Goal: Task Accomplishment & Management: Complete application form

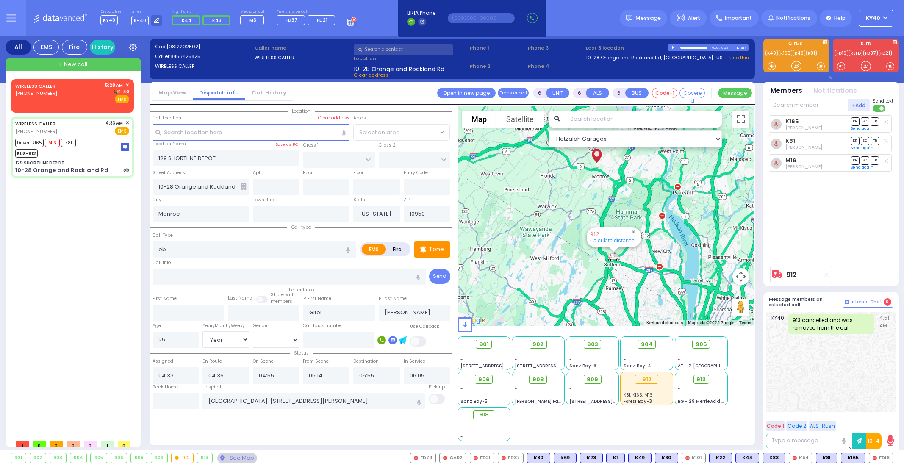
select select "Year"
select select "[DEMOGRAPHIC_DATA]"
click at [59, 87] on div "WIRELESS CALLER [PHONE_NUMBER] 5:28 AM ✕ K-40" at bounding box center [72, 93] width 114 height 22
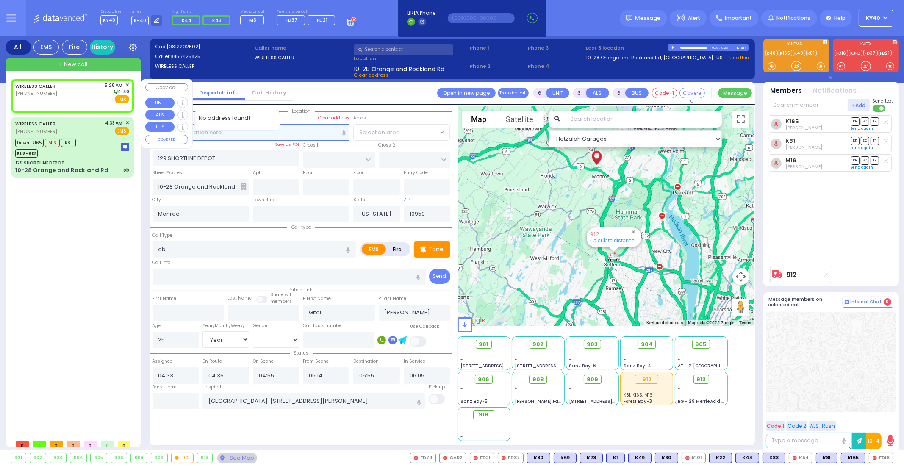
type input "2"
type input "1"
select select
radio input "true"
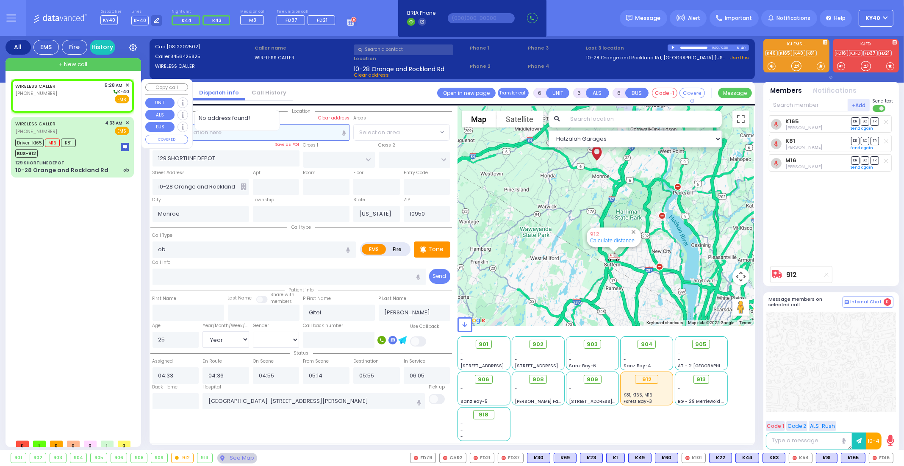
select select
type input "05:28"
select select "Hatzalah Garages"
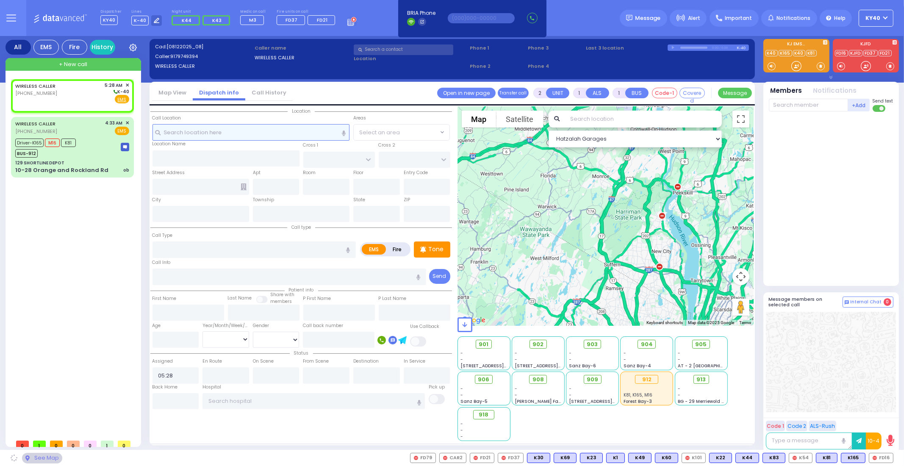
click at [273, 131] on input "text" at bounding box center [251, 132] width 197 height 16
type input "2"
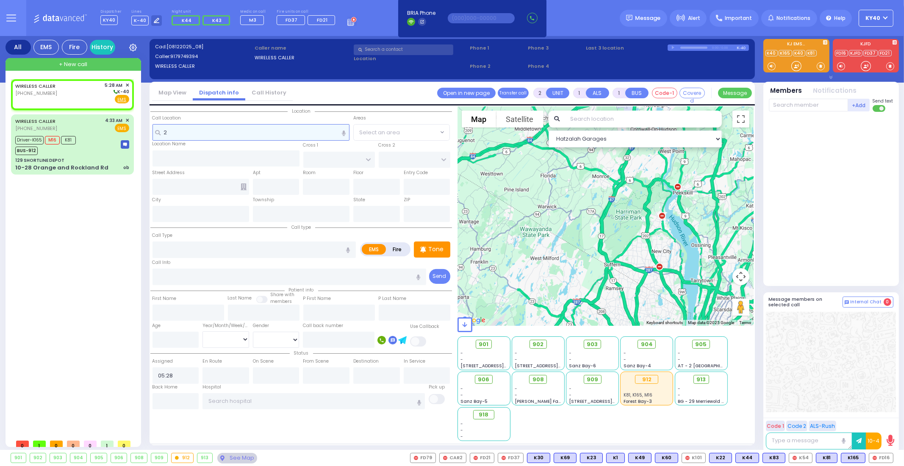
select select
radio input "true"
select select
type input "20"
select select "Hatzalah Garages"
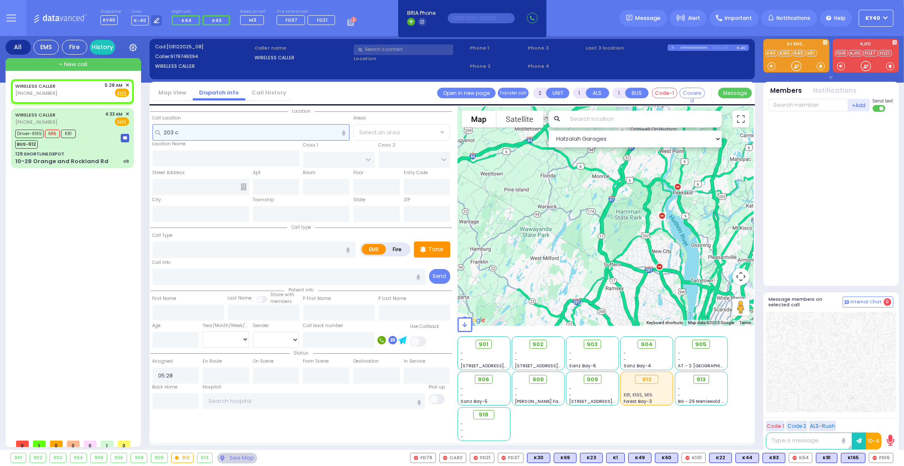
type input "203 cr"
select select
radio input "true"
select select
select select "Hatzalah Garages"
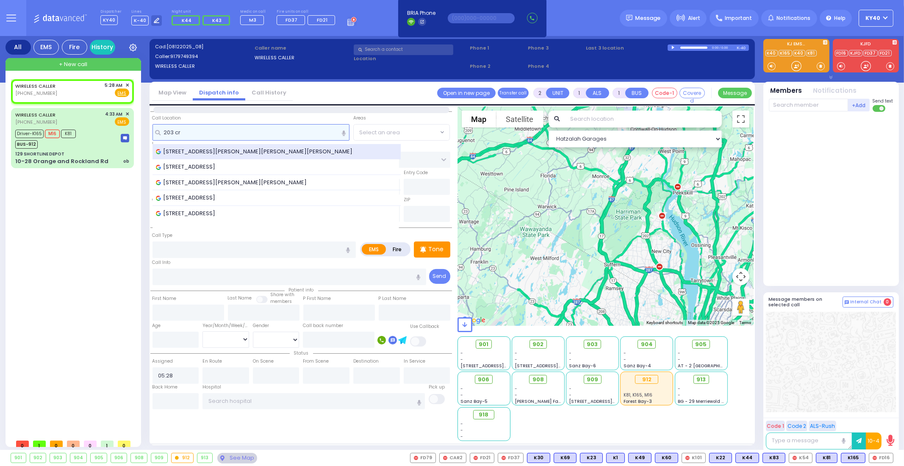
type input "203 cr"
click at [254, 150] on span "[STREET_ADDRESS][PERSON_NAME][PERSON_NAME][PERSON_NAME]" at bounding box center [256, 151] width 200 height 8
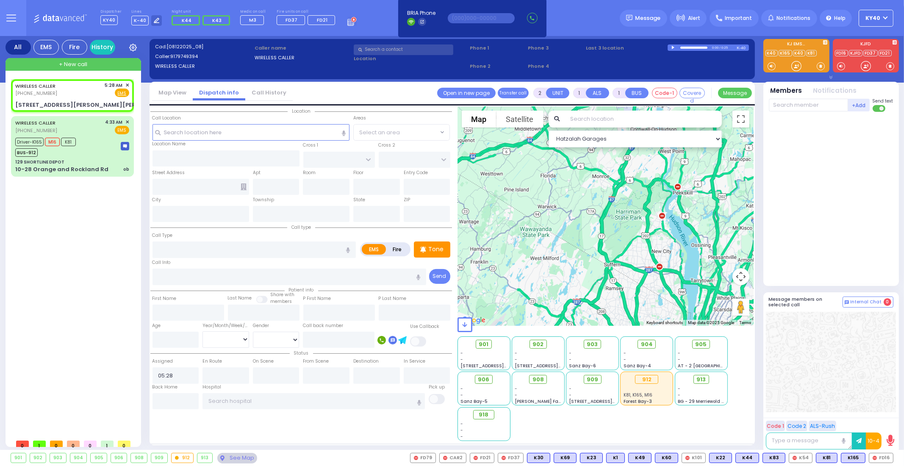
select select
radio input "true"
select select
select select "Hatzalah Garages"
type input "DARA COURT"
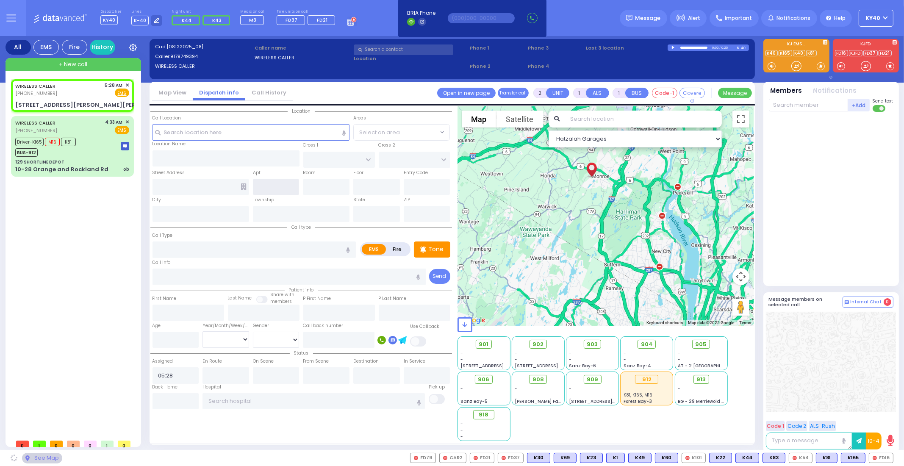
type input "[PERSON_NAME] DR"
type input "[STREET_ADDRESS][PERSON_NAME][PERSON_NAME]"
type input "Monroe"
type input "[US_STATE]"
type input "10950"
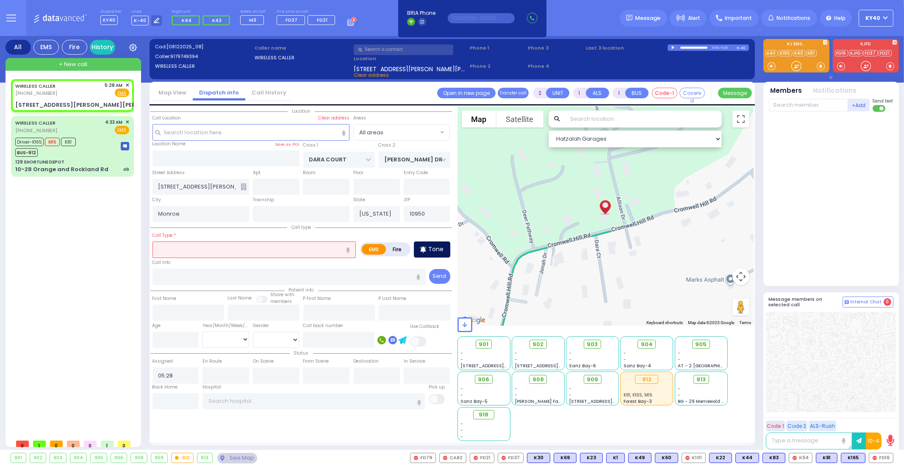
click at [427, 248] on div "Tone" at bounding box center [432, 250] width 36 height 16
click at [323, 253] on input "text" at bounding box center [254, 250] width 203 height 16
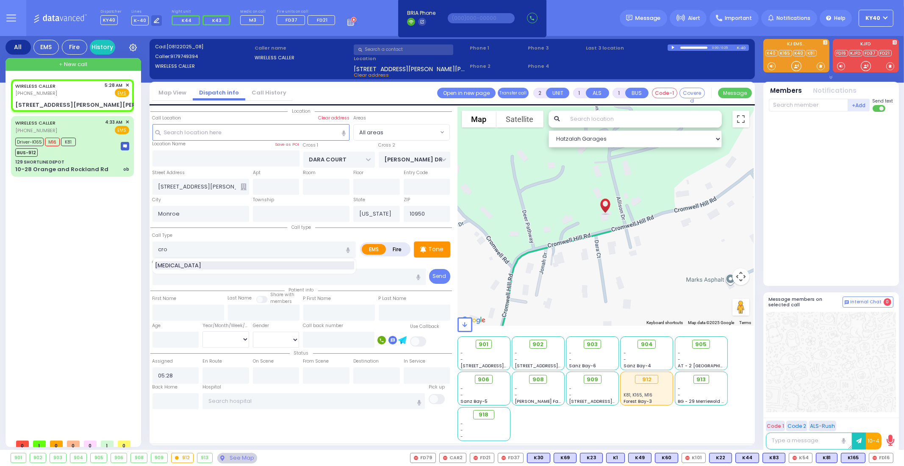
click at [228, 263] on div "[MEDICAL_DATA]" at bounding box center [254, 265] width 199 height 8
type input "[MEDICAL_DATA]"
type input "1"
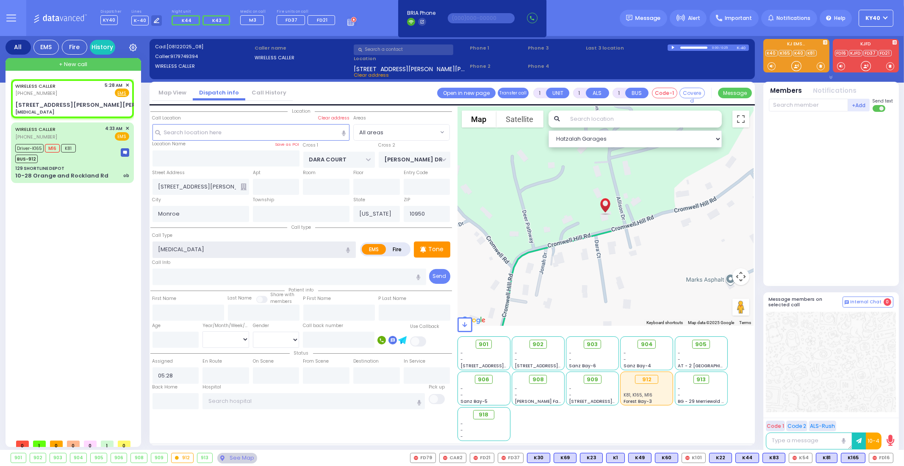
select select
radio input "true"
select select
radio input "true"
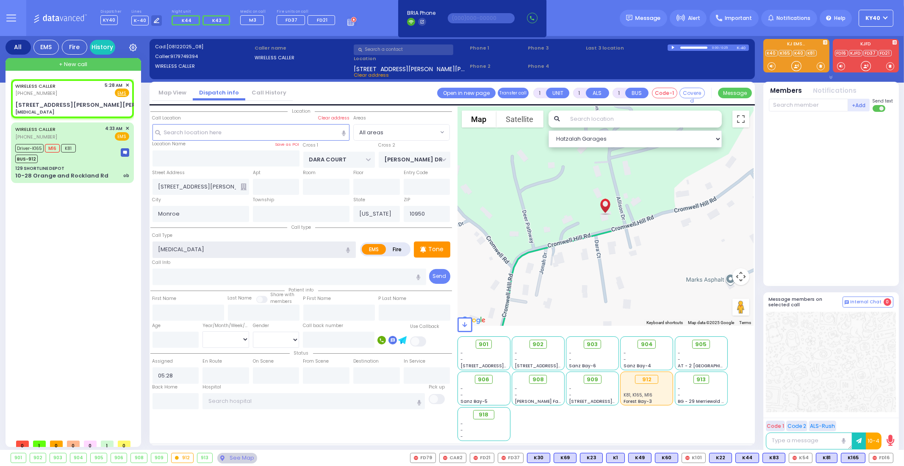
select select
select select "Hatzalah Garages"
click at [58, 97] on div "WIRELESS CALLER [PHONE_NUMBER] 5:28 AM ✕ Fire EMS [MEDICAL_DATA]" at bounding box center [72, 99] width 119 height 36
select select
radio input "true"
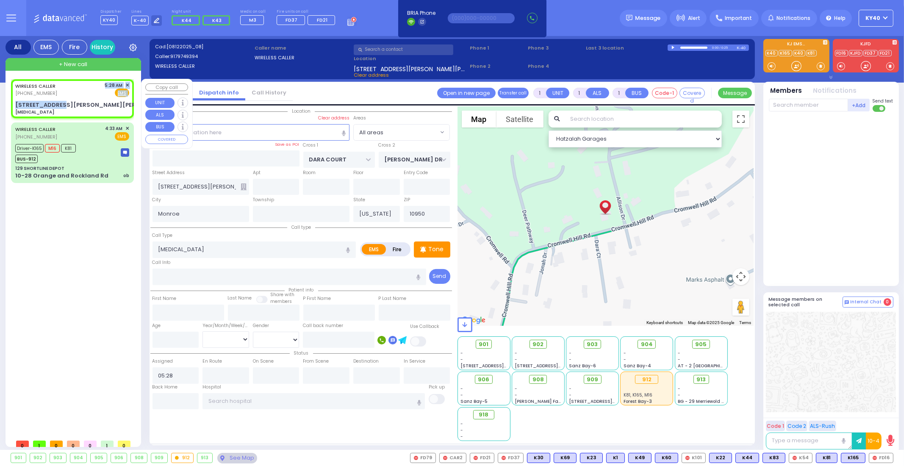
select select
select select "Hatzalah Garages"
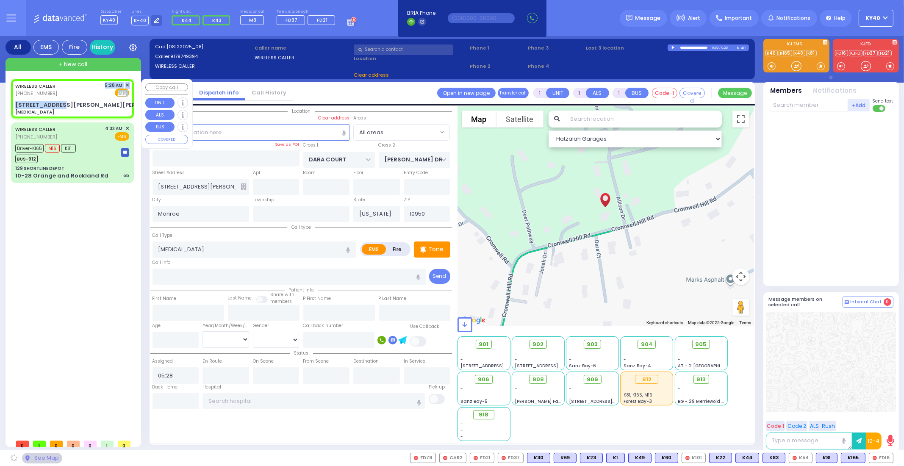
click at [85, 86] on div "WIRELESS CALLER [PHONE_NUMBER] 5:28 AM ✕ Fire EMS" at bounding box center [72, 90] width 114 height 16
select select
radio input "true"
select select
select select "Hatzalah Garages"
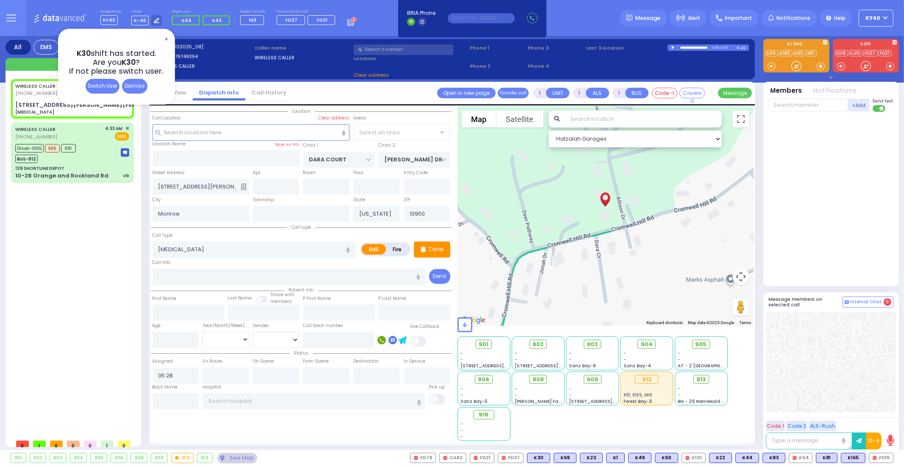
radio input "true"
select select
select select "Hatzalah Garages"
click at [30, 94] on body "Dashboard Home" at bounding box center [452, 233] width 904 height 466
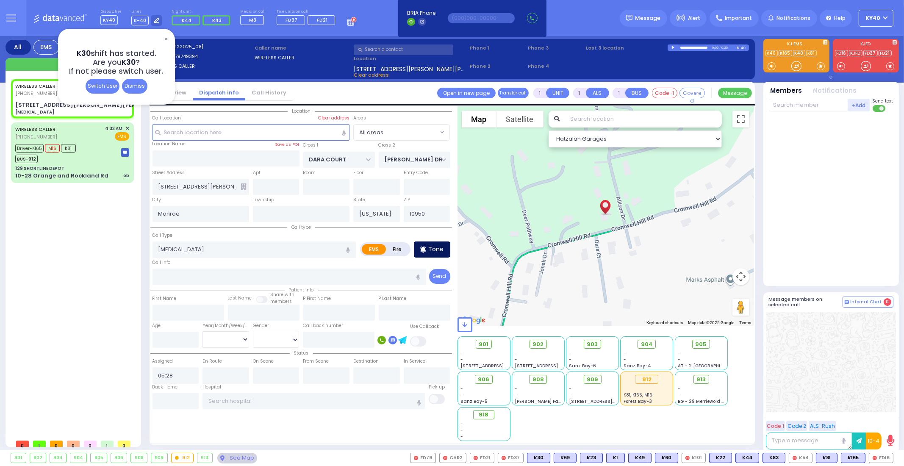
click at [436, 247] on p "Tone" at bounding box center [436, 249] width 15 height 9
click at [884, 457] on span "K65" at bounding box center [882, 457] width 22 height 9
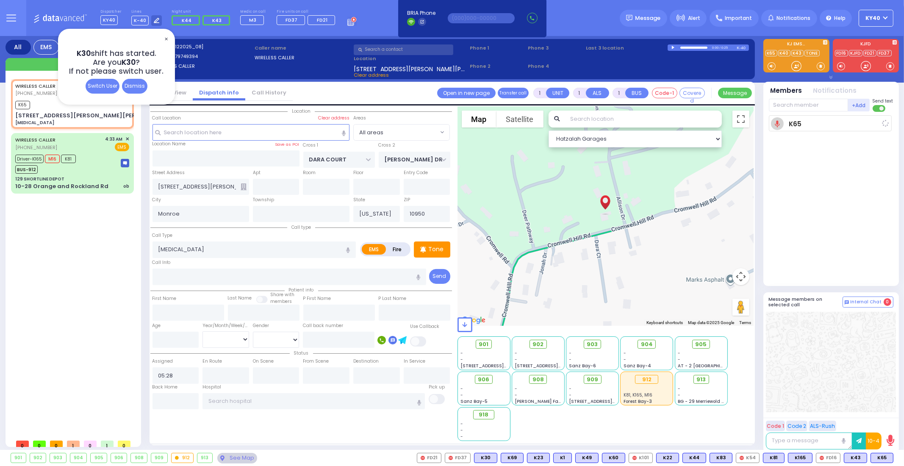
select select
radio input "true"
select select
type input "05:30"
select select "Hatzalah Garages"
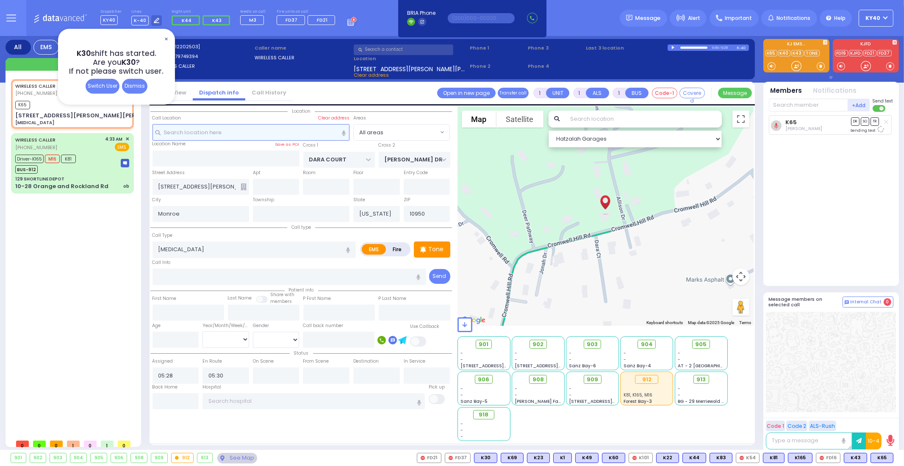
drag, startPoint x: 284, startPoint y: 131, endPoint x: 278, endPoint y: 132, distance: 6.5
click at [278, 131] on input "text" at bounding box center [251, 132] width 197 height 16
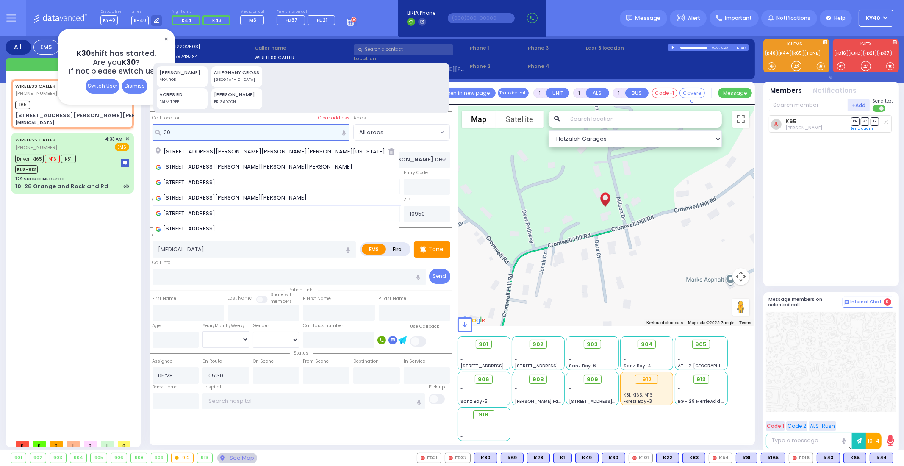
type input "2"
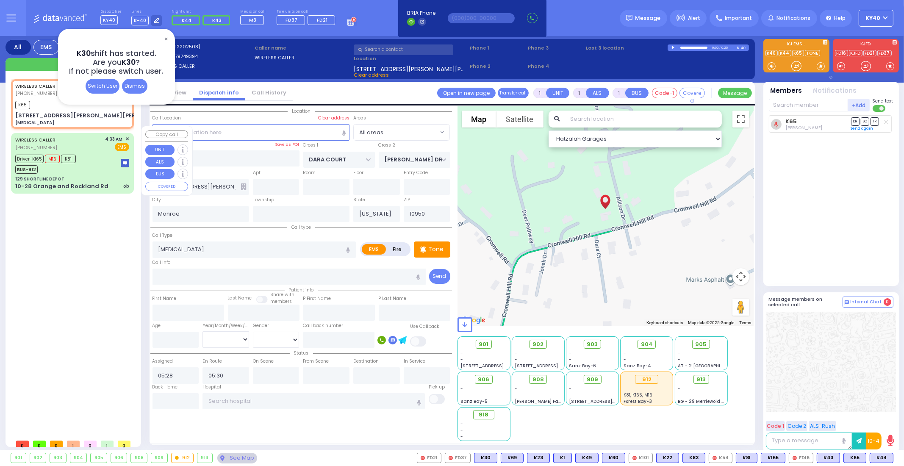
drag, startPoint x: 91, startPoint y: 135, endPoint x: 85, endPoint y: 143, distance: 10.0
click at [91, 136] on div "WIRELESS CALLER [PHONE_NUMBER] 4:33 AM ✕ EMS" at bounding box center [72, 144] width 114 height 16
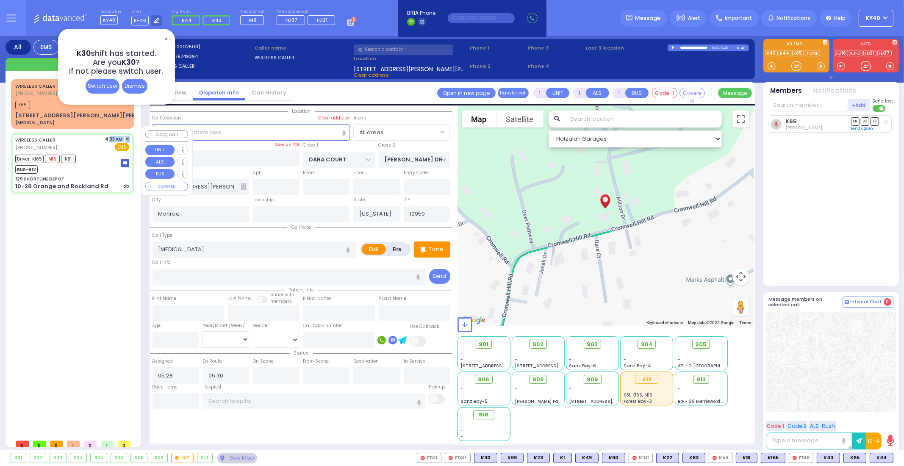
type input "6"
select select
type input "ob"
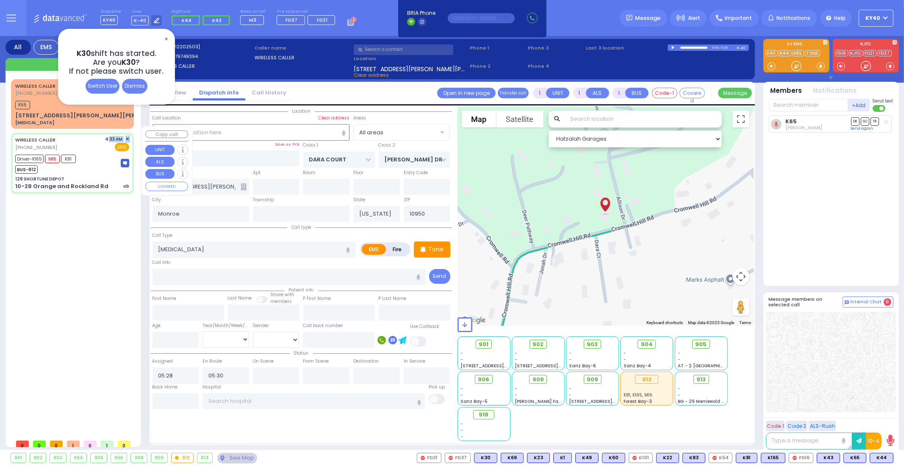
radio input "true"
type input "Gitel"
type input "[PERSON_NAME]"
type input "25"
select select "Year"
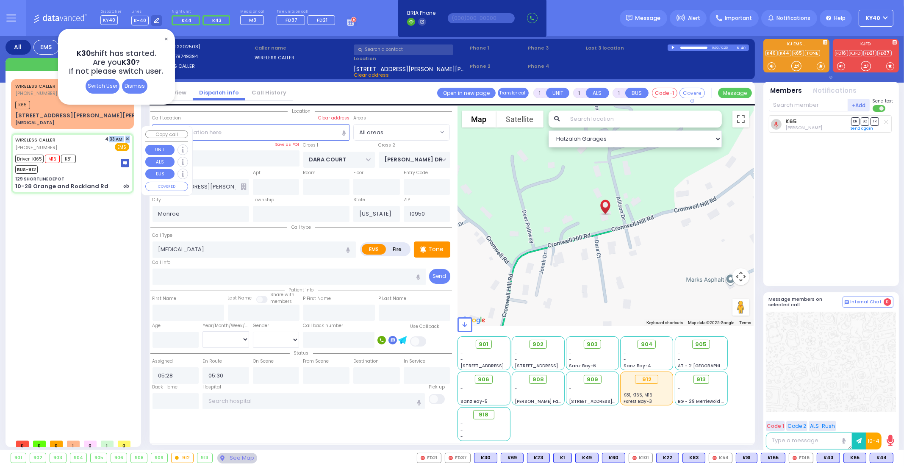
select select "[DEMOGRAPHIC_DATA]"
type input "04:33"
type input "04:36"
type input "04:55"
type input "05:14"
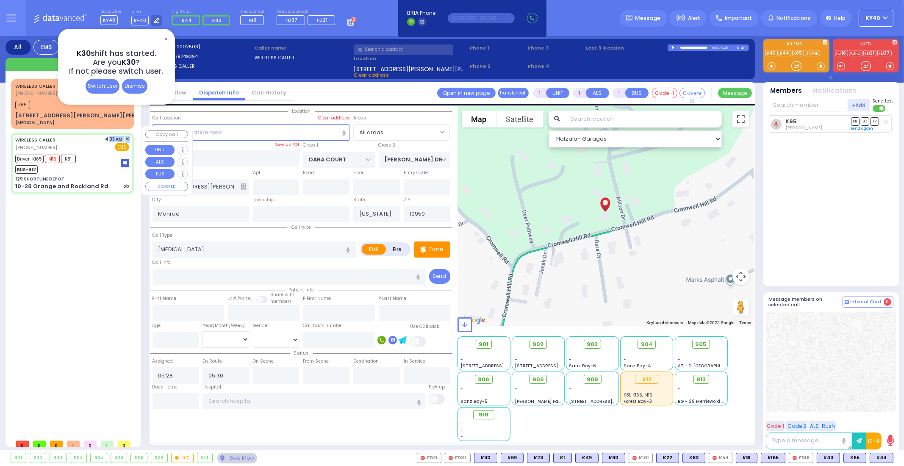
type input "05:55"
type input "06:05"
type input "[GEOGRAPHIC_DATA] [STREET_ADDRESS][PERSON_NAME]"
select select "Hatzalah Garages"
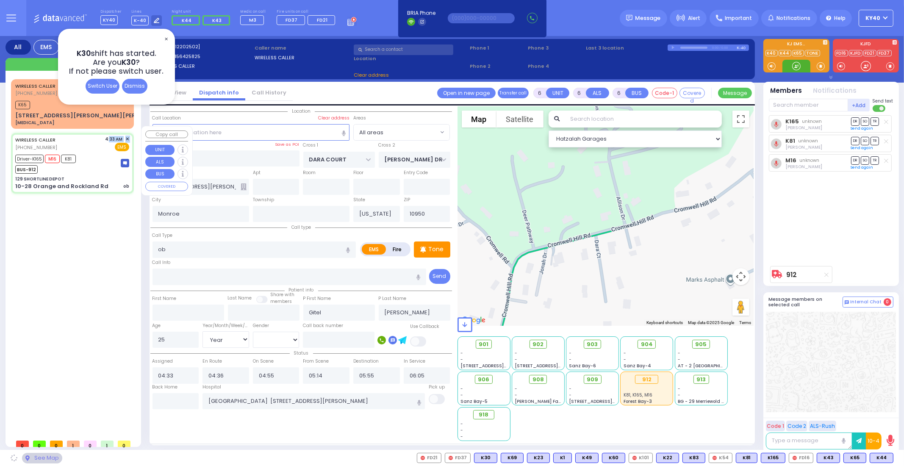
type input "129 SHORTLINE DEPOT"
type input "10-28 Orange and Rockland Rd"
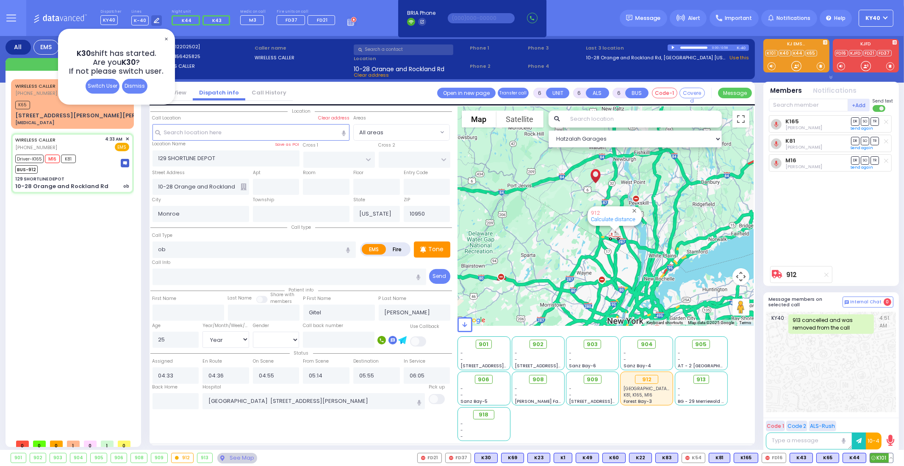
click at [879, 458] on span "K101" at bounding box center [881, 457] width 23 height 9
select select
radio input "true"
select select "Year"
select select "[DEMOGRAPHIC_DATA]"
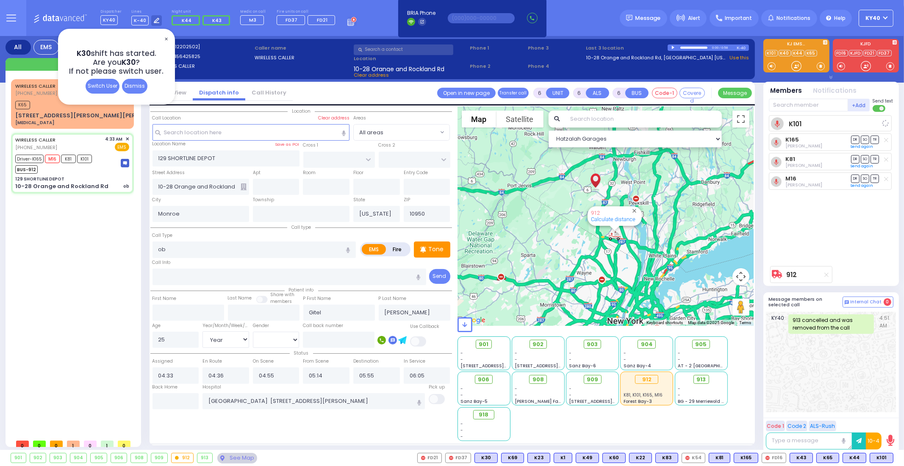
select select "Hatzalah Garages"
click at [888, 123] on line at bounding box center [886, 122] width 4 height 4
select select
radio input "true"
select select "Year"
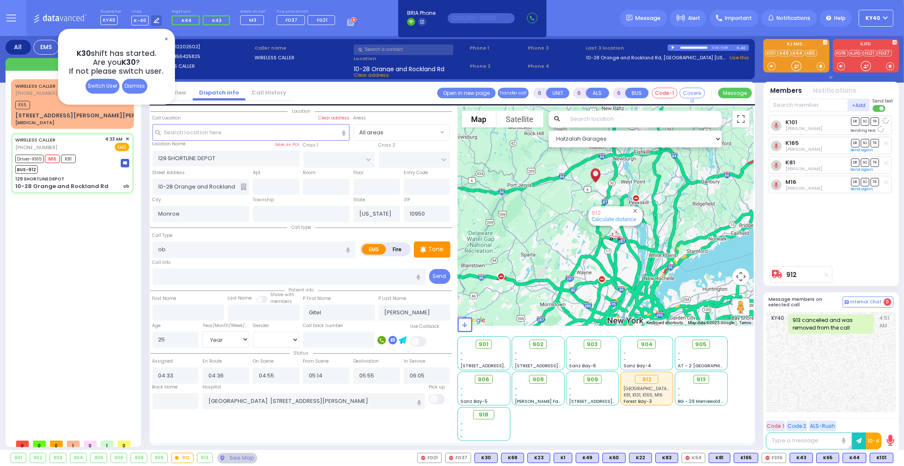
select select "[DEMOGRAPHIC_DATA]"
select select "Hatzalah Garages"
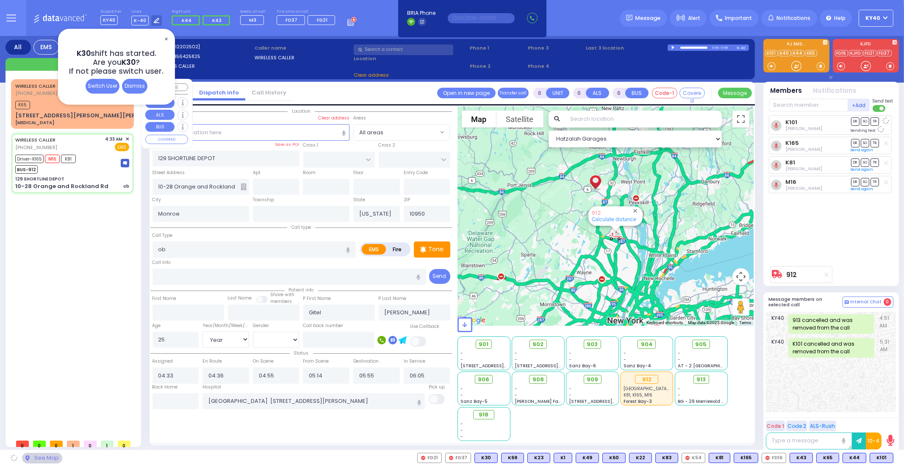
click at [44, 105] on div "K65" at bounding box center [72, 104] width 114 height 11
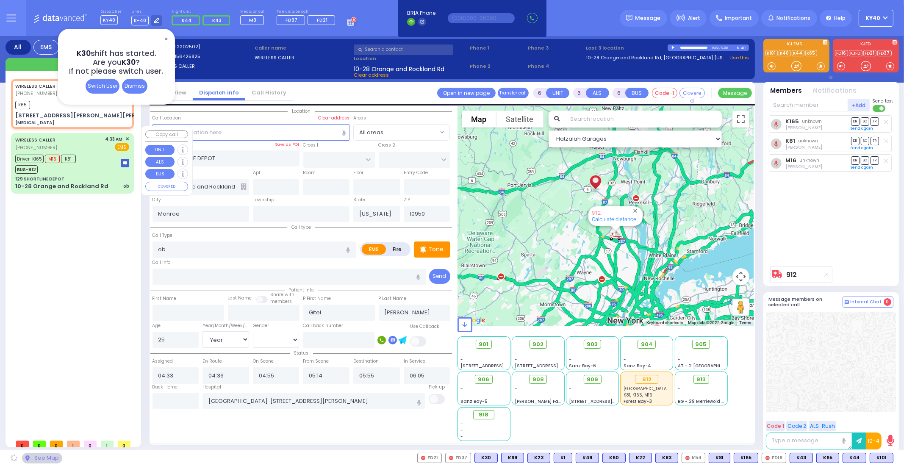
type input "1"
select select
type input "[MEDICAL_DATA]"
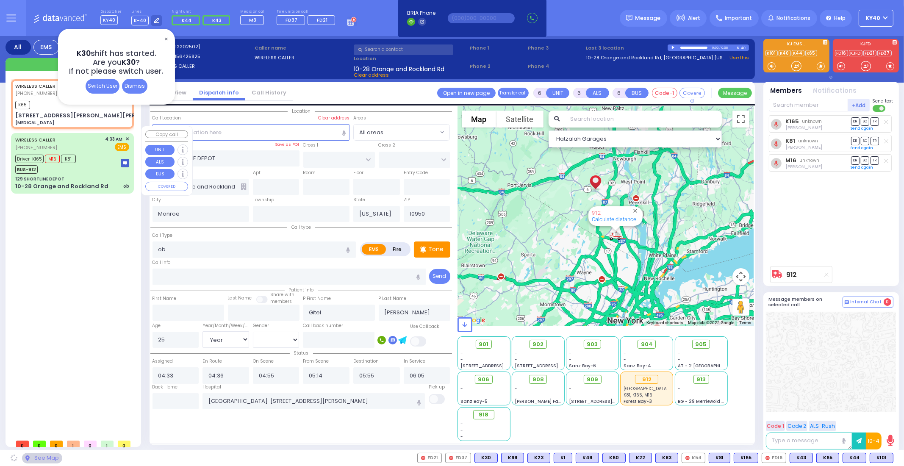
radio input "true"
select select
type input "05:28"
type input "05:30"
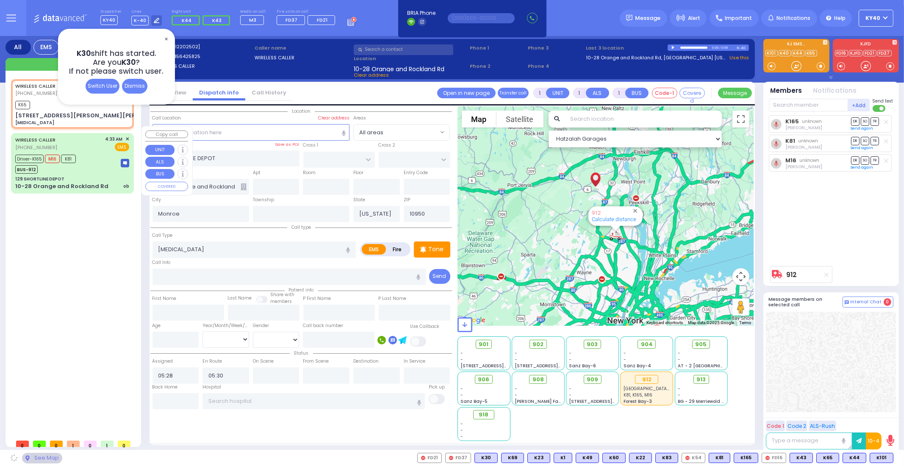
select select "Hatzalah Garages"
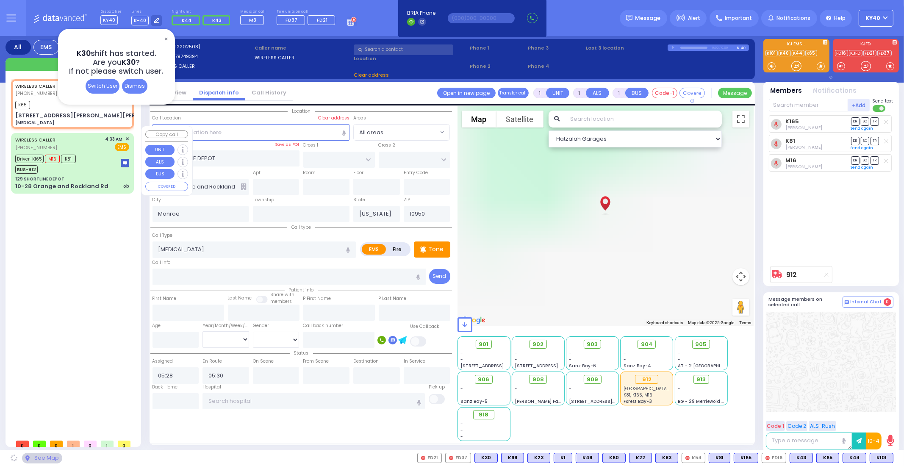
type input "DARA COURT"
type input "[PERSON_NAME] DR"
type input "[STREET_ADDRESS][PERSON_NAME][PERSON_NAME]"
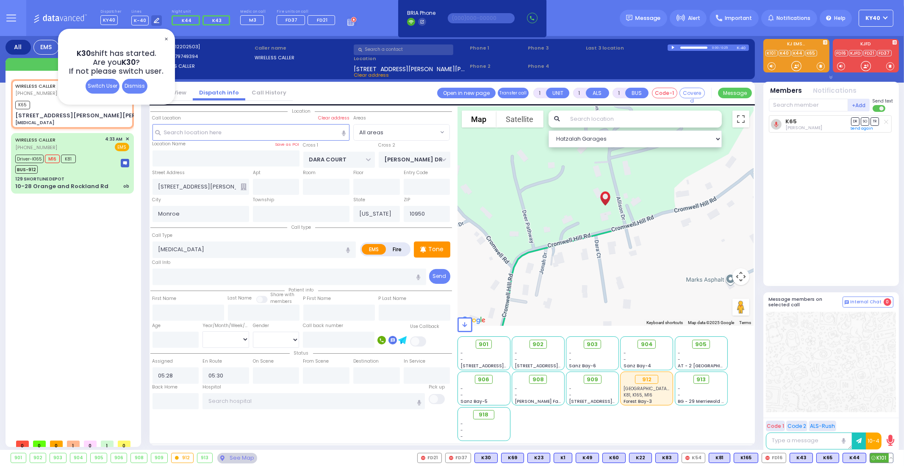
click at [881, 456] on span "K101" at bounding box center [881, 457] width 23 height 9
select select
radio input "true"
select select
select select "Hatzalah Garages"
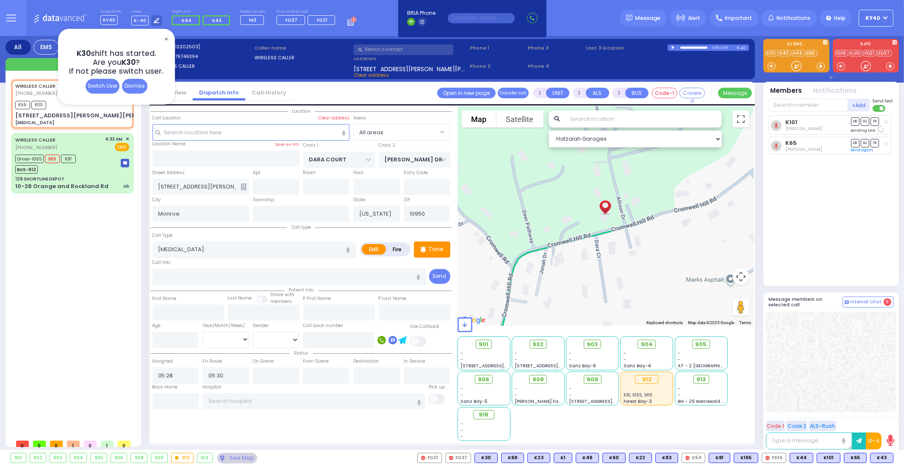
click at [166, 37] on span "✕" at bounding box center [166, 39] width 7 height 10
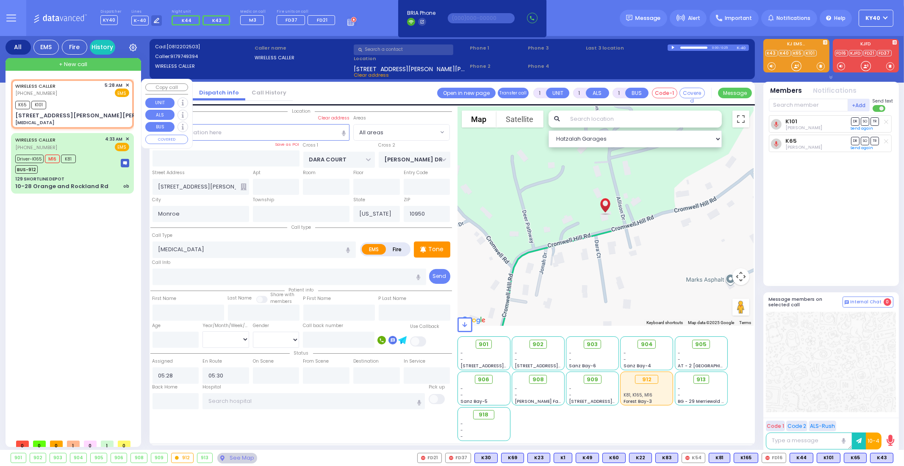
click at [82, 94] on div "WIRELESS CALLER [PHONE_NUMBER] 5:28 AM ✕ EMS" at bounding box center [72, 90] width 114 height 16
select select
radio input "true"
select select
select select "Hatzalah Garages"
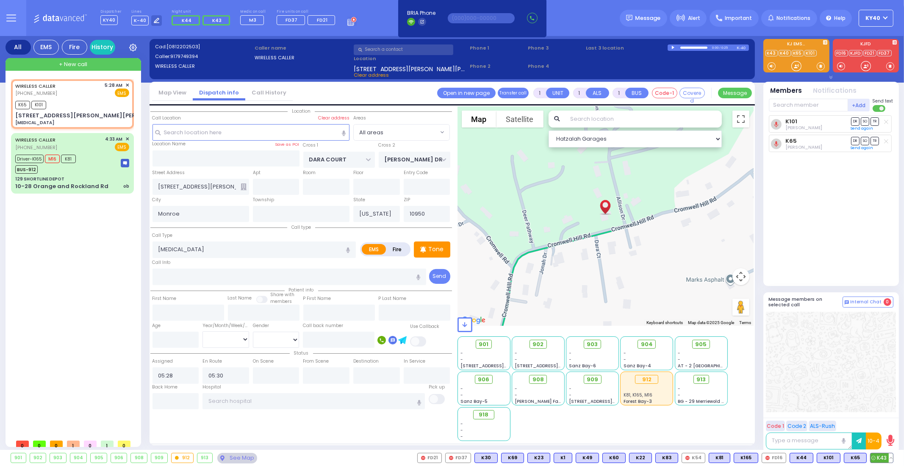
click at [889, 455] on button at bounding box center [891, 457] width 4 height 9
click at [882, 420] on icon at bounding box center [884, 420] width 9 height 9
click at [87, 90] on div "WIRELESS CALLER [PHONE_NUMBER] 5:28 AM ✕ EMS" at bounding box center [72, 90] width 114 height 16
select select
radio input "true"
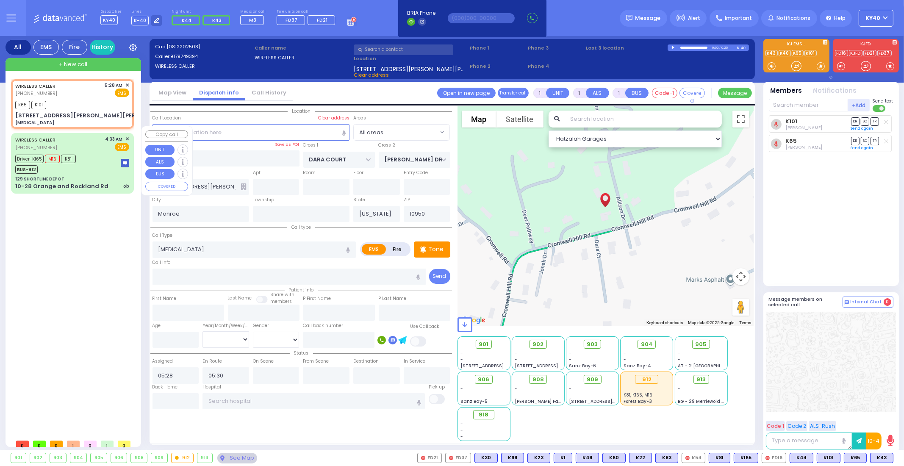
select select
select select "Hatzalah Garages"
click at [108, 176] on div "129 SHORTLINE DEPOT" at bounding box center [72, 179] width 114 height 6
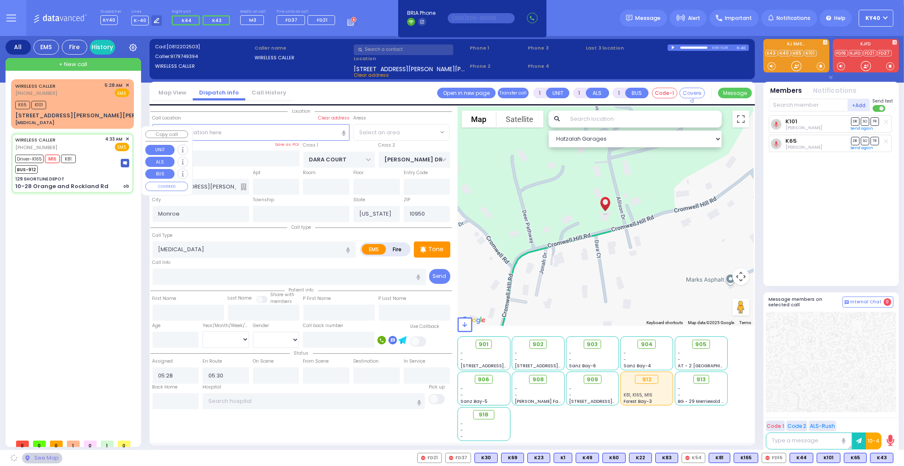
click at [103, 161] on div "Driver-K165 M16 K81 BUS-912" at bounding box center [72, 163] width 114 height 21
type input "6"
select select
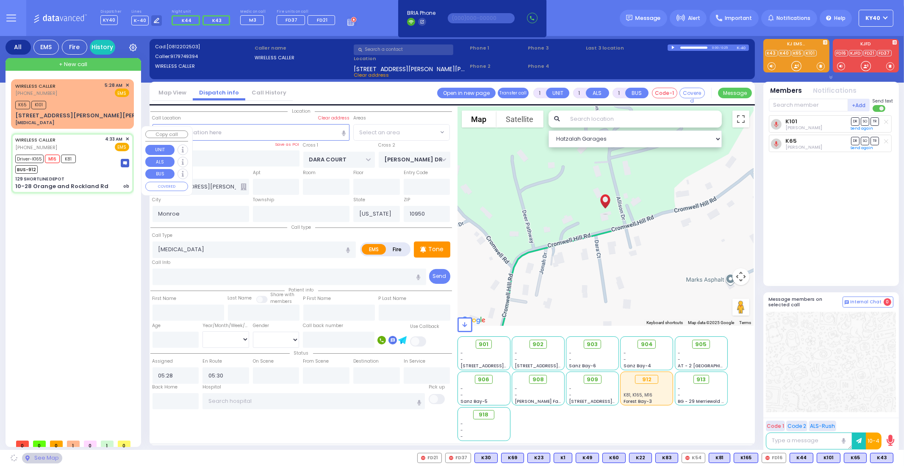
type input "ob"
radio input "true"
type input "Gitel"
type input "[PERSON_NAME]"
type input "25"
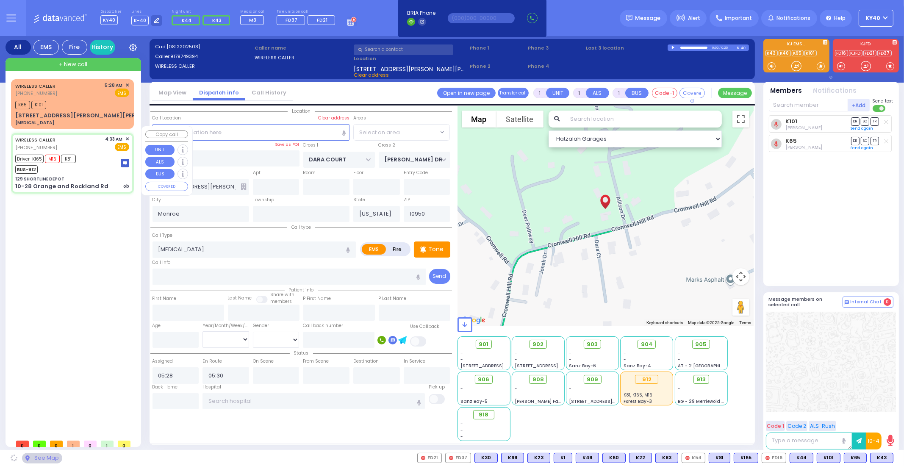
select select "Year"
select select "[DEMOGRAPHIC_DATA]"
type input "04:33"
type input "04:36"
type input "04:55"
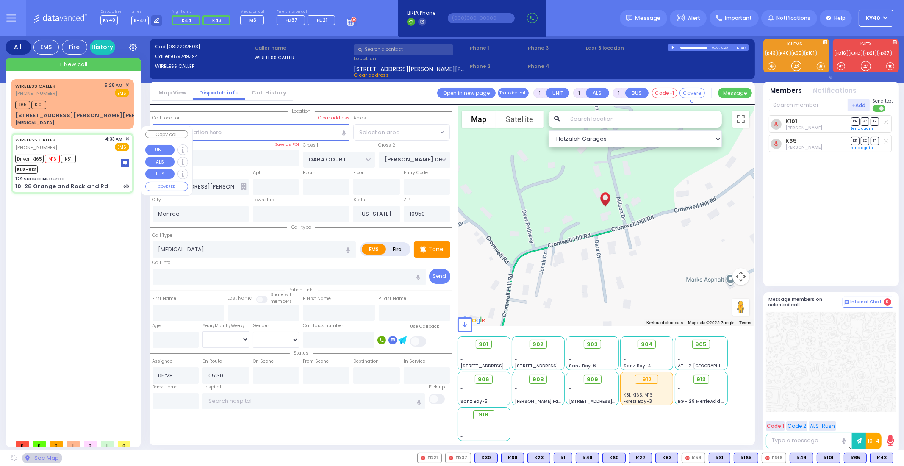
type input "05:14"
type input "05:55"
type input "06:05"
type input "[GEOGRAPHIC_DATA] [STREET_ADDRESS][PERSON_NAME]"
select select "Hatzalah Garages"
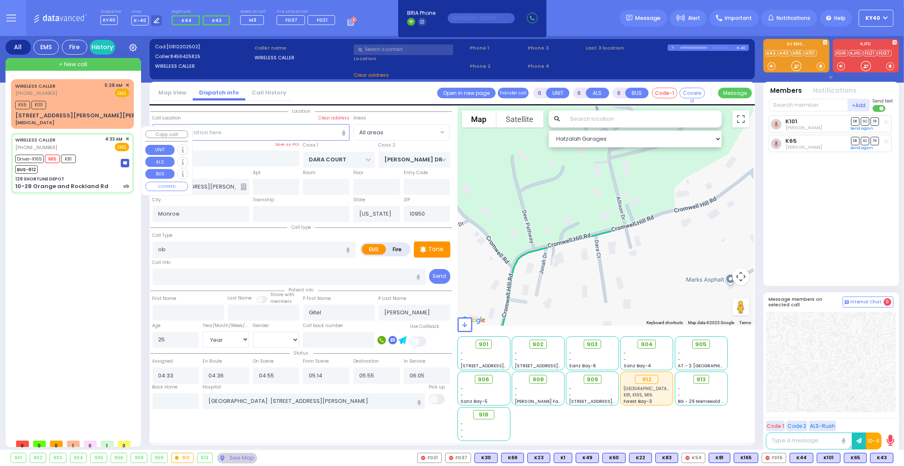
select select
radio input "true"
select select "Year"
select select "[DEMOGRAPHIC_DATA]"
select select "Hatzalah Garages"
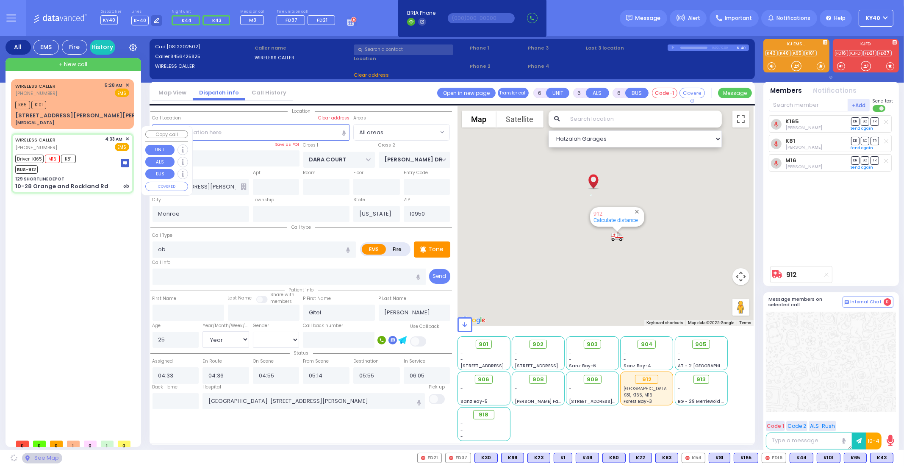
type input "129 SHORTLINE DEPOT"
type input "10-28 Orange and Rockland Rd"
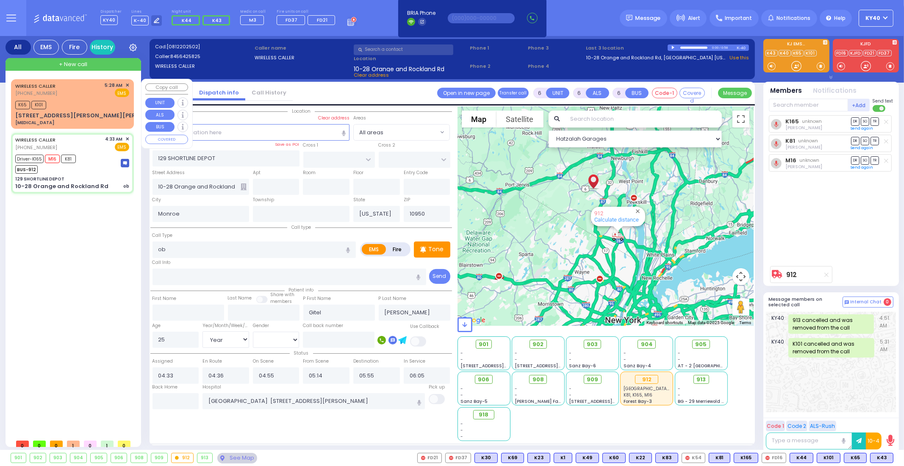
click at [68, 99] on div "K65 K101" at bounding box center [72, 104] width 114 height 11
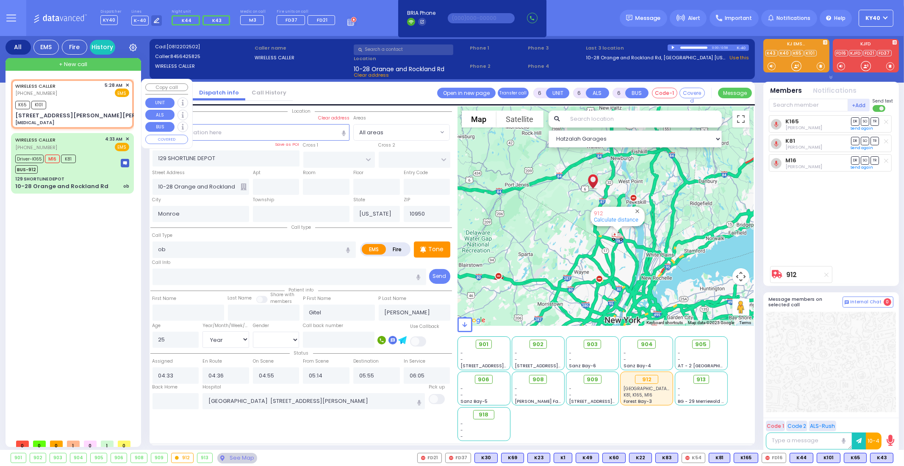
type input "1"
select select
type input "[MEDICAL_DATA]"
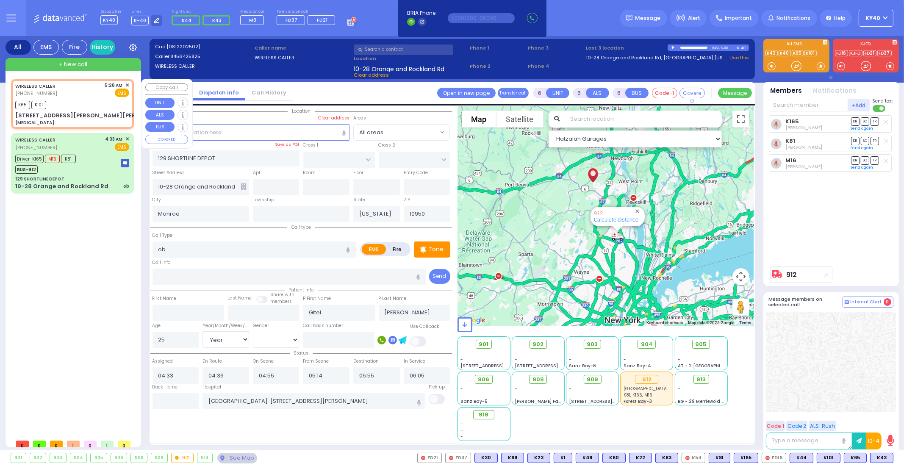
radio input "true"
select select
type input "05:28"
type input "05:30"
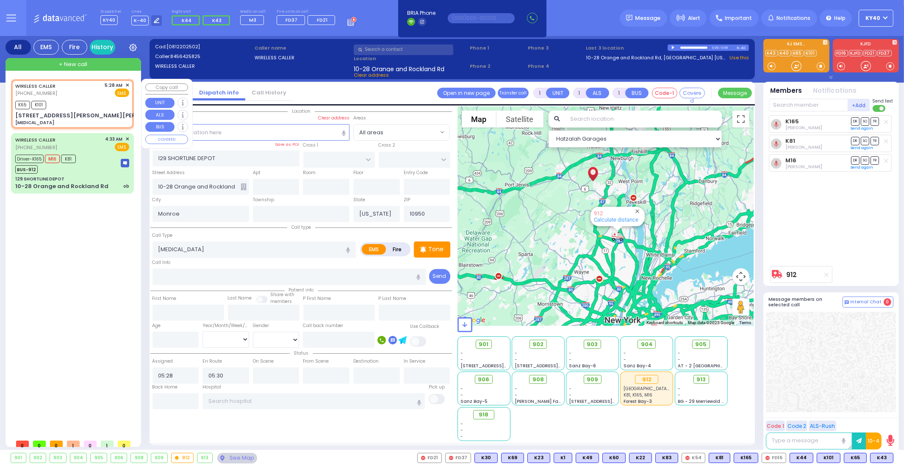
select select "Hatzalah Garages"
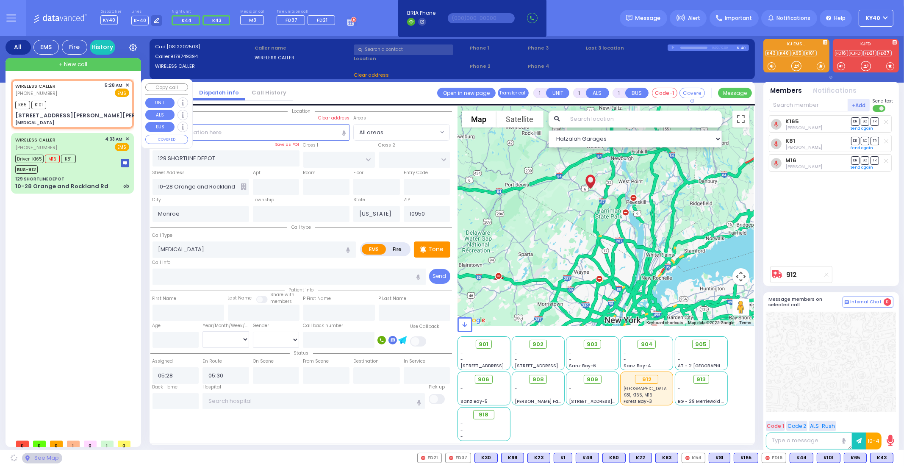
type input "DARA COURT"
type input "[PERSON_NAME] DR"
type input "[STREET_ADDRESS][PERSON_NAME][PERSON_NAME]"
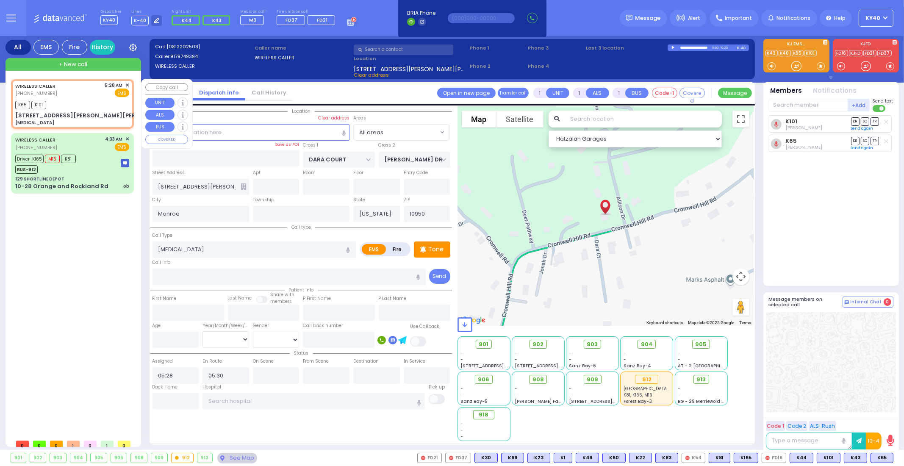
click at [79, 100] on div "K65 K101" at bounding box center [72, 104] width 114 height 11
select select
radio input "true"
select select
select select "Hatzalah Garages"
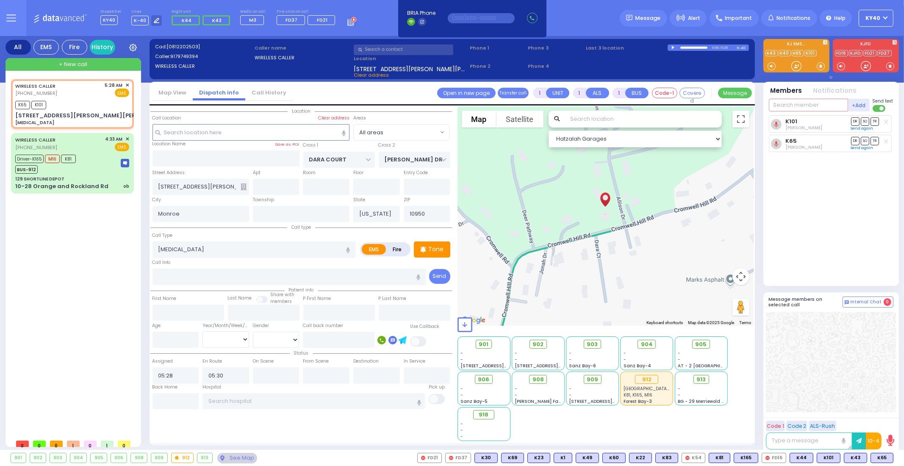
drag, startPoint x: 803, startPoint y: 101, endPoint x: 805, endPoint y: 107, distance: 6.3
click at [805, 107] on input "text" at bounding box center [808, 105] width 79 height 13
click at [801, 164] on div "K101 [PERSON_NAME] DR SO TR" at bounding box center [832, 197] width 126 height 164
click at [860, 147] on link "Send again" at bounding box center [862, 147] width 22 height 5
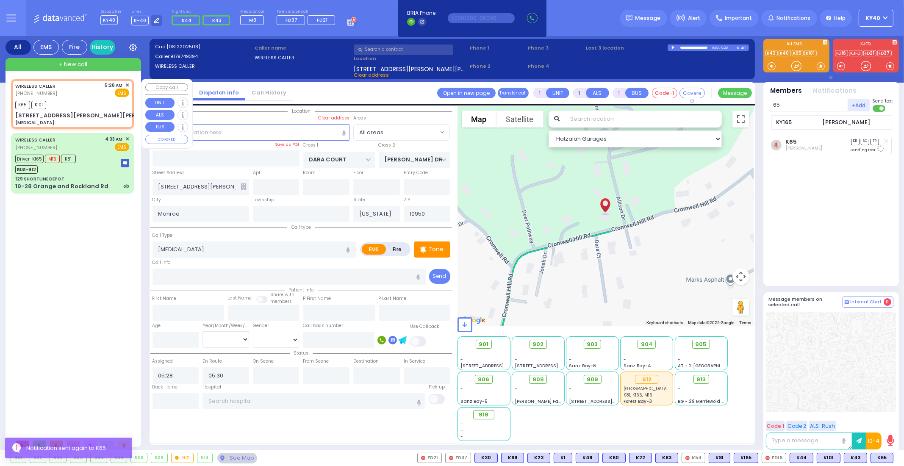
click at [92, 92] on div "WIRELESS CALLER [PHONE_NUMBER] 5:28 AM ✕ EMS" at bounding box center [72, 90] width 114 height 16
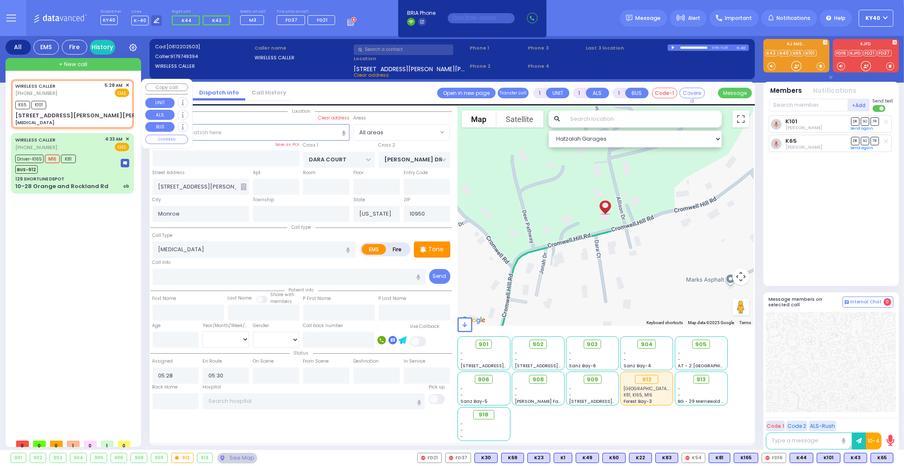
click at [92, 92] on div "WIRELESS CALLER [PHONE_NUMBER] 5:28 AM ✕ EMS" at bounding box center [72, 90] width 114 height 16
click at [74, 88] on div "WIRELESS CALLER [PHONE_NUMBER] 5:28 AM ✕ EMS" at bounding box center [72, 90] width 114 height 16
click at [71, 86] on div "WIRELESS CALLER [PHONE_NUMBER] 5:28 AM ✕ EMS" at bounding box center [72, 90] width 114 height 16
click at [856, 454] on span "K43" at bounding box center [855, 457] width 22 height 9
click at [542, 346] on span "902" at bounding box center [541, 344] width 11 height 8
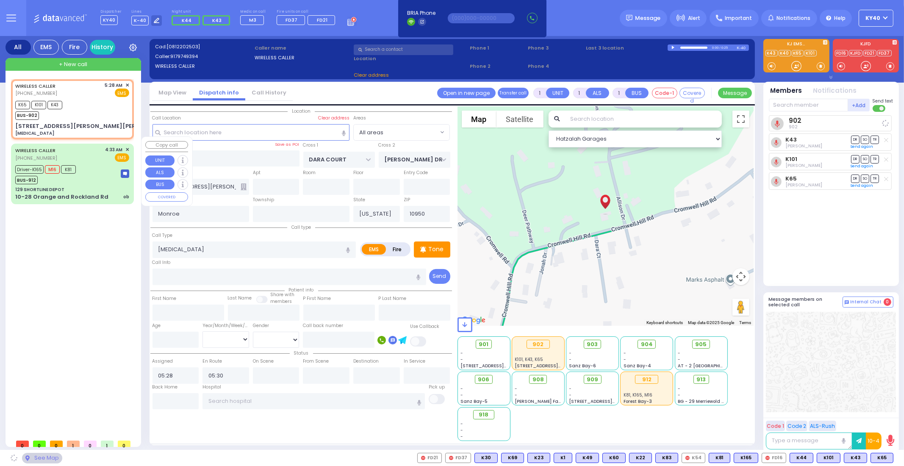
click at [92, 165] on div "Driver-K165 M16 K81 BUS-912" at bounding box center [72, 173] width 114 height 21
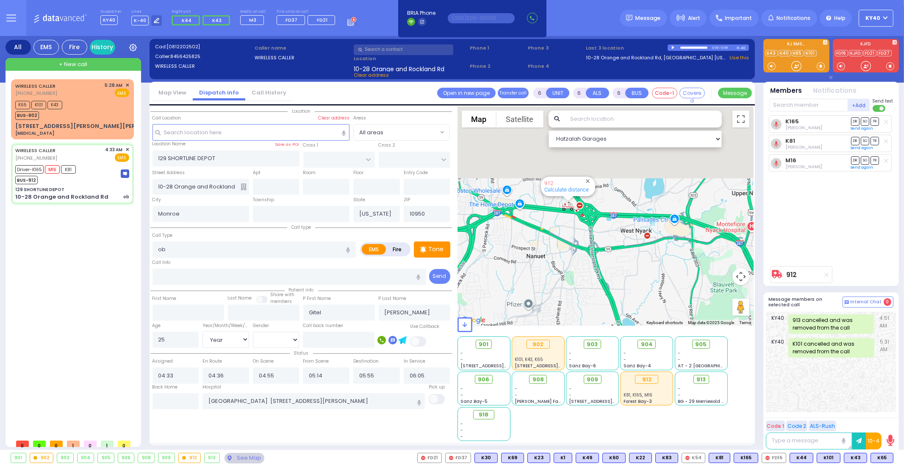
drag, startPoint x: 586, startPoint y: 216, endPoint x: 577, endPoint y: 289, distance: 74.3
click at [577, 291] on div "912 Calculate distance" at bounding box center [606, 215] width 297 height 219
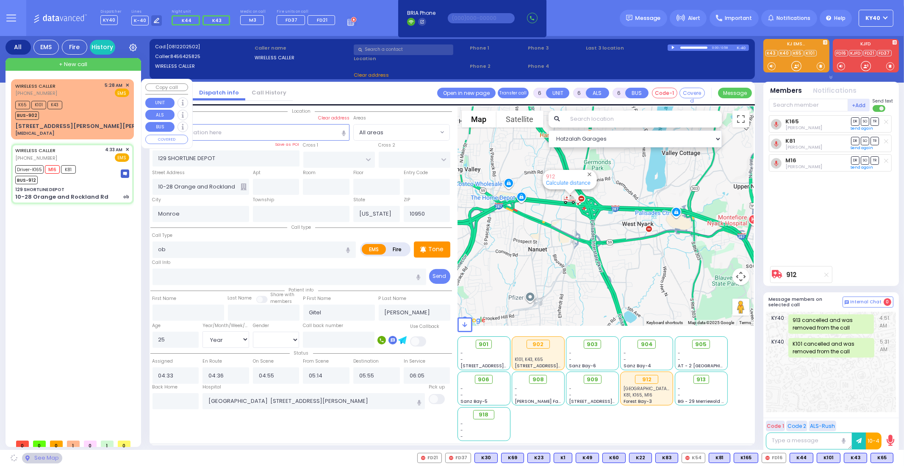
click at [95, 105] on div "K65 K101 K43 BUS-902" at bounding box center [72, 109] width 114 height 21
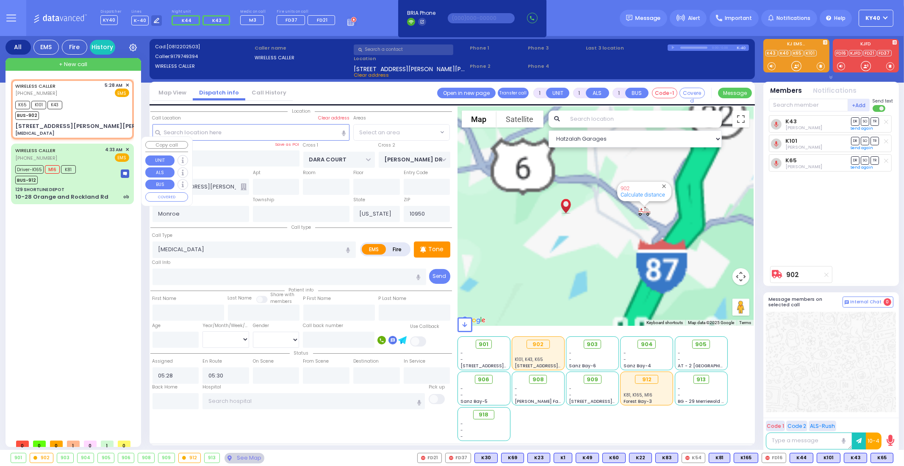
click at [101, 172] on div "Driver-K165 M16 K81 BUS-912" at bounding box center [72, 173] width 114 height 21
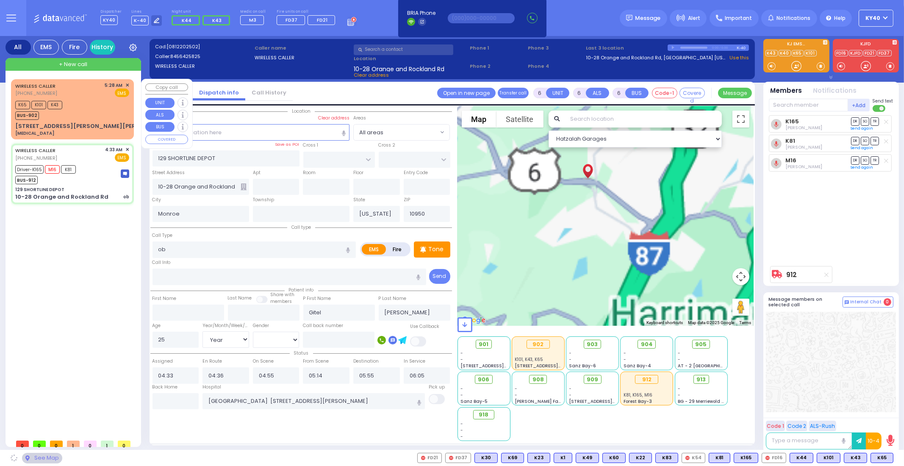
click at [98, 105] on div "K65 K101 K43 BUS-902" at bounding box center [72, 109] width 114 height 21
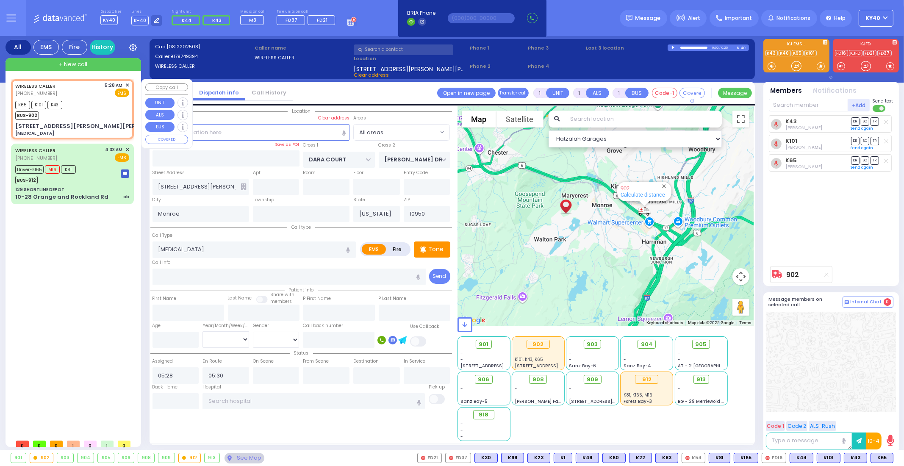
click at [98, 105] on div "K65 K101 K43 BUS-902" at bounding box center [72, 109] width 114 height 21
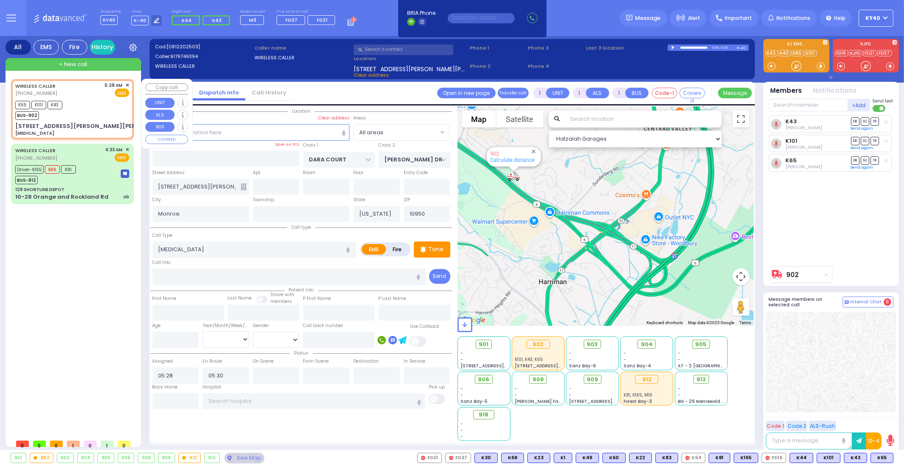
click at [94, 103] on div "K65 K101 K43 BUS-902" at bounding box center [72, 109] width 114 height 21
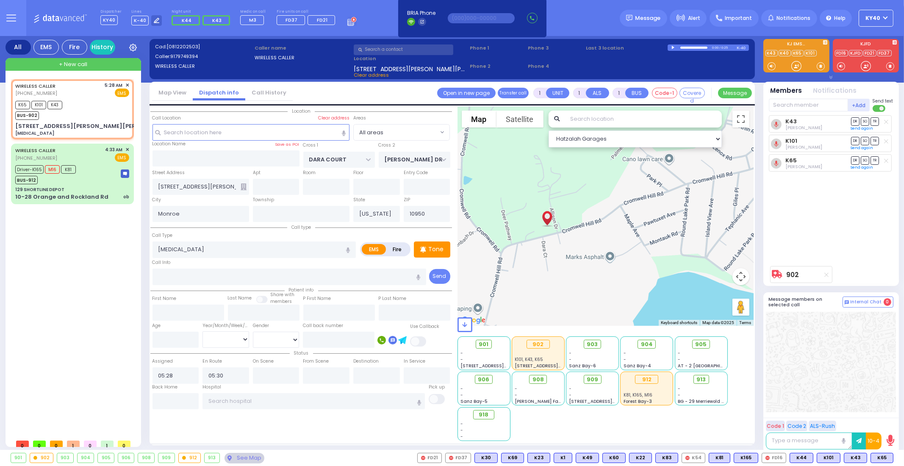
drag, startPoint x: 559, startPoint y: 206, endPoint x: 580, endPoint y: 312, distance: 107.9
click at [580, 312] on div "902 Calculate distance" at bounding box center [606, 215] width 297 height 219
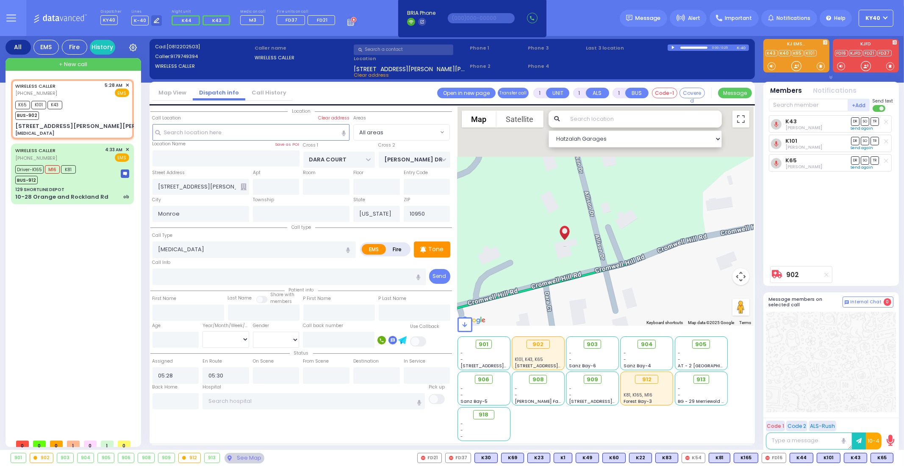
drag, startPoint x: 553, startPoint y: 239, endPoint x: 608, endPoint y: 338, distance: 112.8
click at [608, 338] on div "Hatzalah Garages ← Move left → Move right ↑ Move up ↓ + -" at bounding box center [606, 273] width 297 height 335
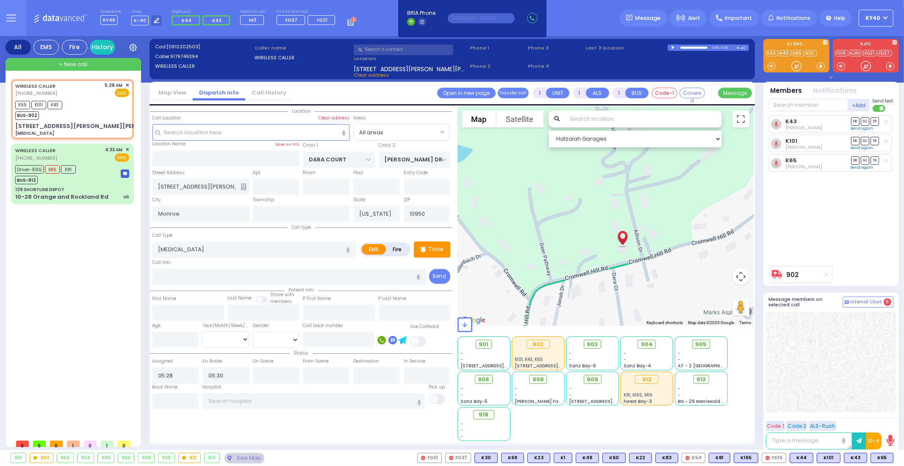
drag, startPoint x: 650, startPoint y: 250, endPoint x: 691, endPoint y: 221, distance: 50.2
click at [691, 221] on div "902 Calculate distance" at bounding box center [606, 215] width 297 height 219
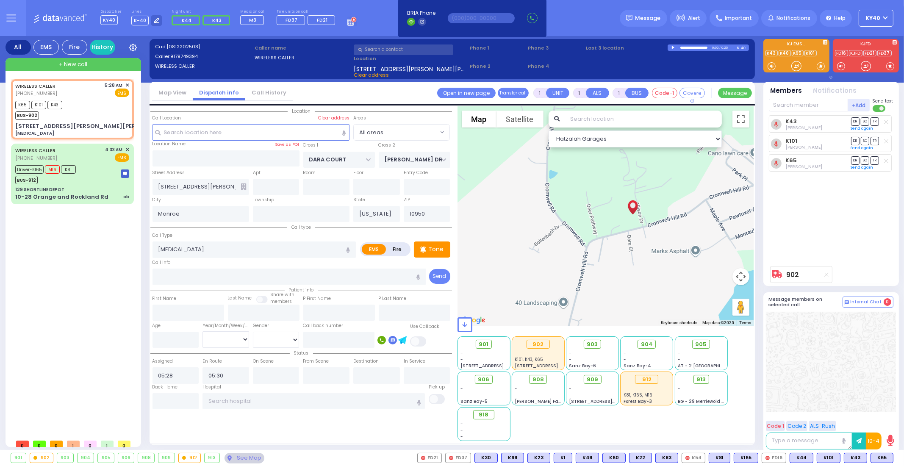
drag, startPoint x: 716, startPoint y: 273, endPoint x: 692, endPoint y: 261, distance: 26.0
click at [692, 261] on div "902 Calculate distance" at bounding box center [606, 215] width 297 height 219
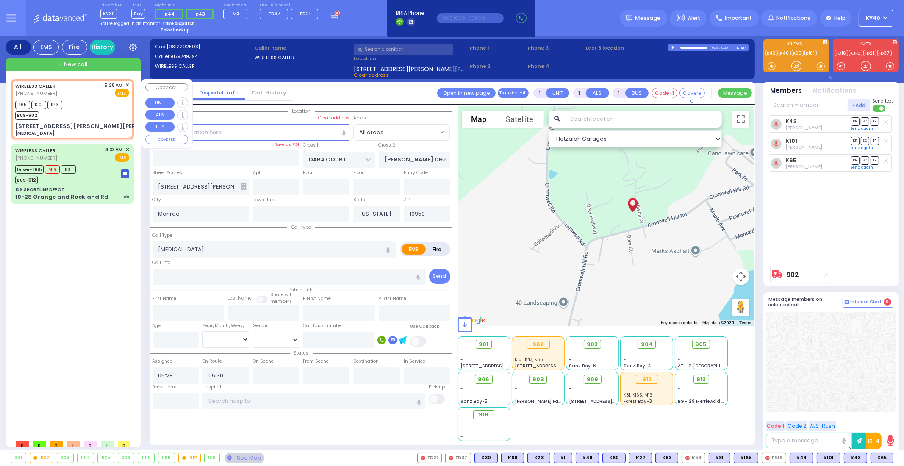
click at [87, 107] on div "K65 K101 K43 BUS-902" at bounding box center [72, 109] width 114 height 21
